Goal: Task Accomplishment & Management: Manage account settings

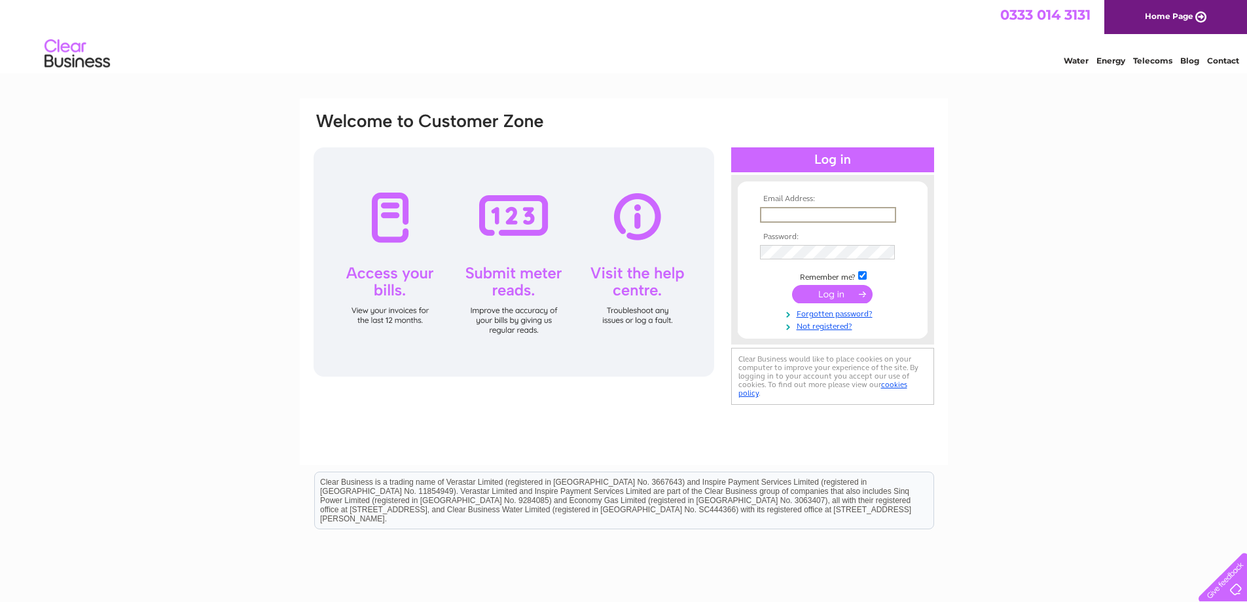
type input "rich.cowie@wenaas.com"
click at [829, 295] on input "submit" at bounding box center [832, 292] width 81 height 18
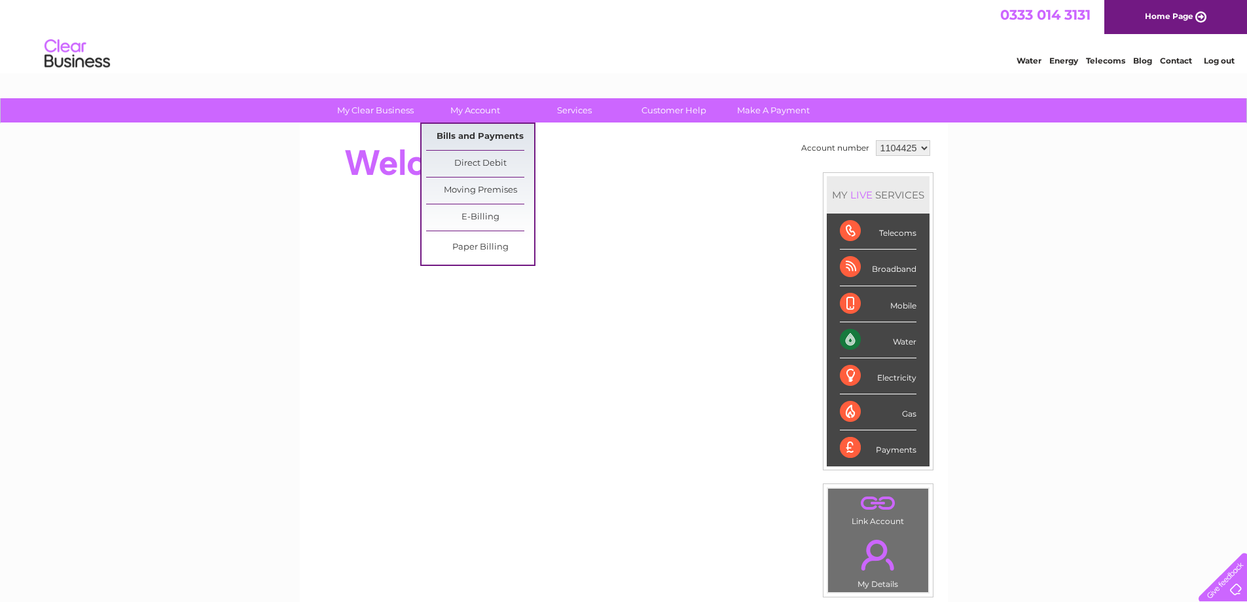
click at [501, 137] on link "Bills and Payments" at bounding box center [480, 137] width 108 height 26
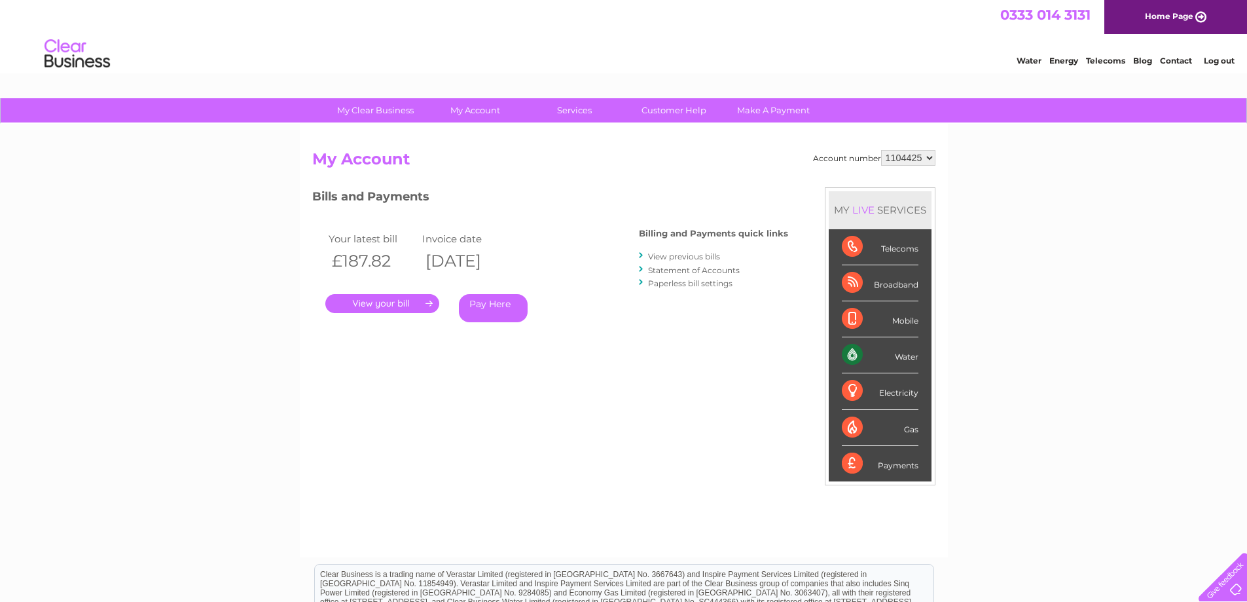
click at [388, 305] on link "." at bounding box center [382, 303] width 114 height 19
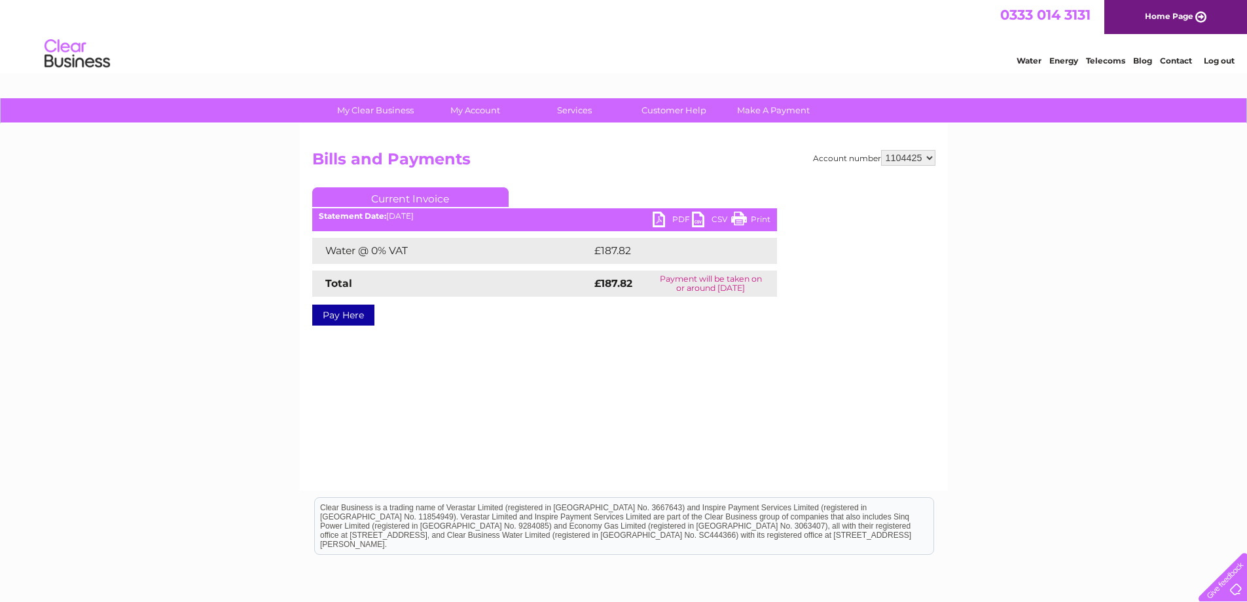
click at [654, 216] on link "PDF" at bounding box center [672, 220] width 39 height 19
